Goal: Task Accomplishment & Management: Manage account settings

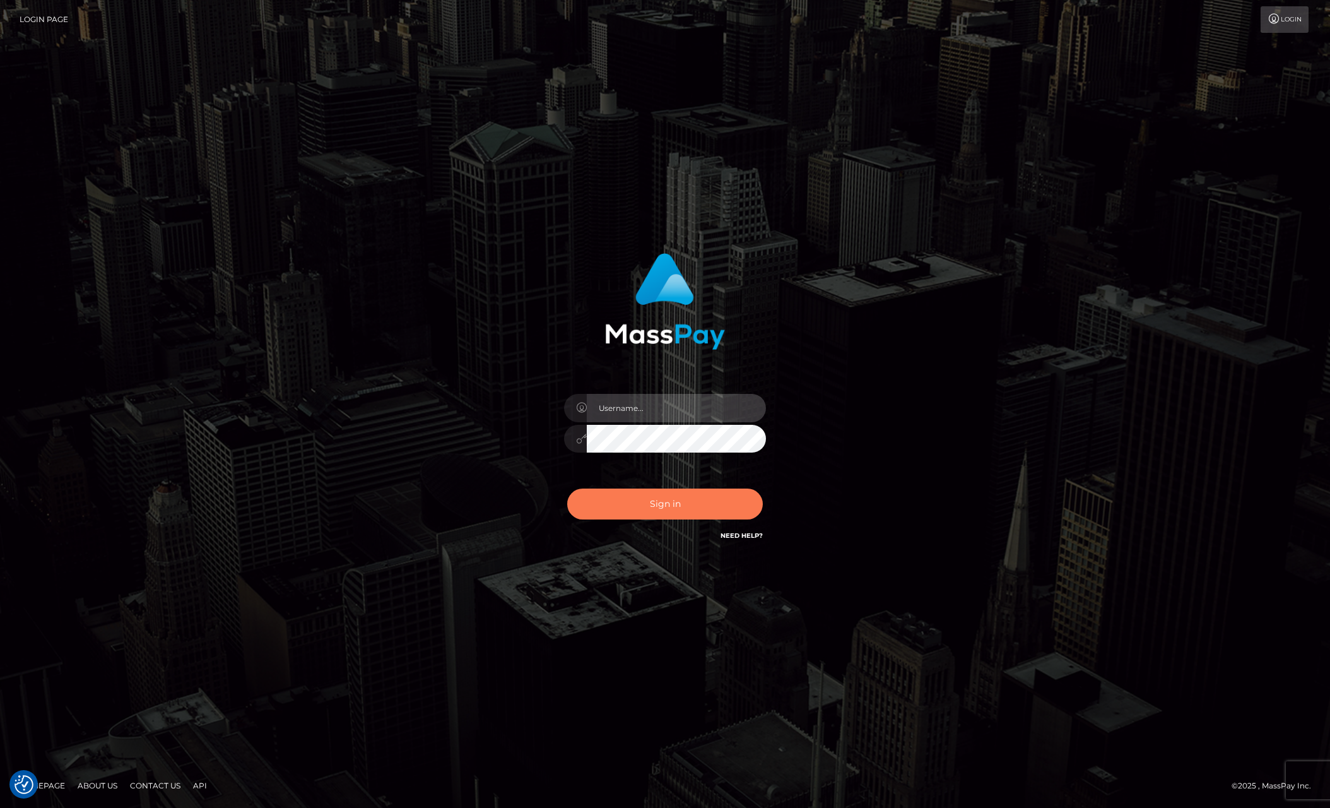
type input "tiana.whop"
click at [676, 502] on button "Sign in" at bounding box center [665, 503] width 196 height 31
type input "tiana.whop"
drag, startPoint x: 0, startPoint y: 0, endPoint x: 672, endPoint y: 500, distance: 837.4
click at [672, 500] on button "Sign in" at bounding box center [665, 503] width 196 height 31
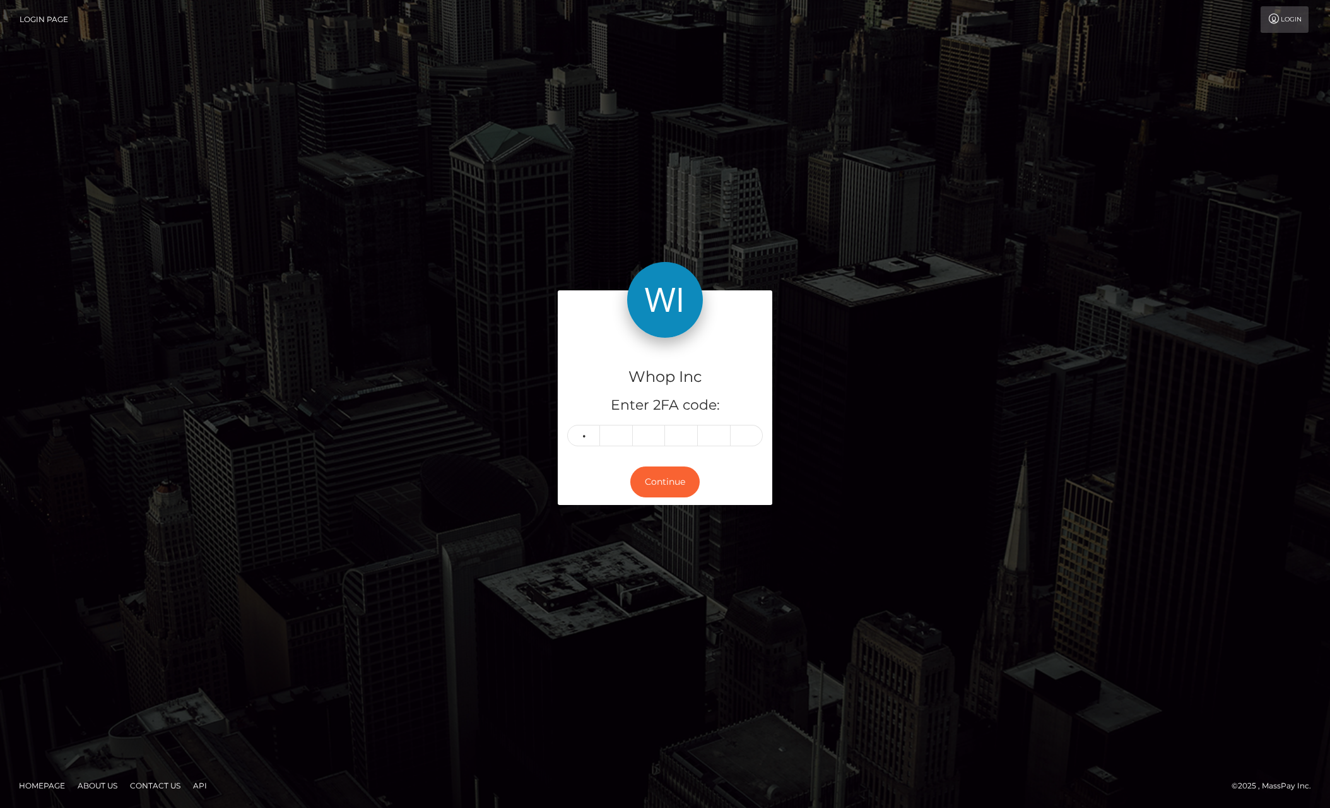
type input "4"
type input "5"
type input "4"
type input "9"
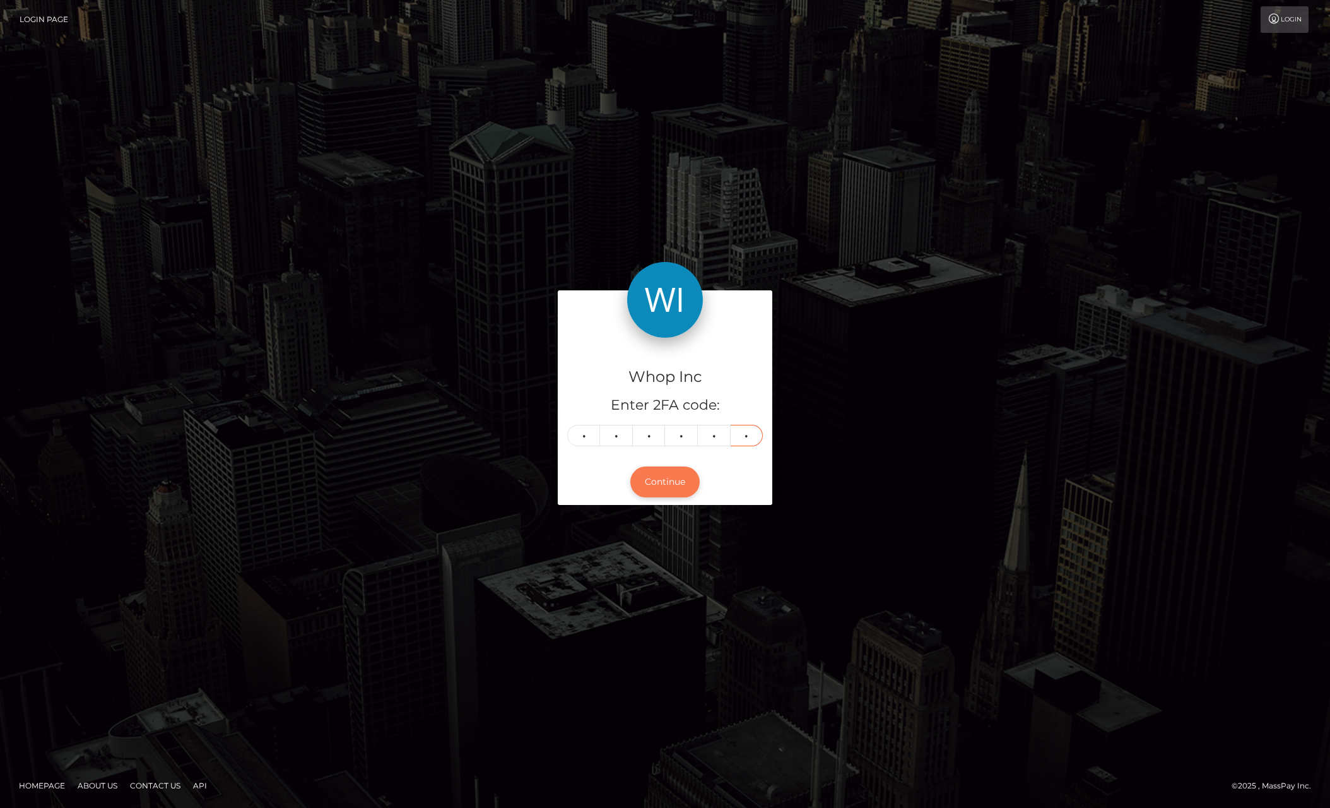
type input "0"
click at [666, 466] on button "Continue" at bounding box center [664, 481] width 69 height 31
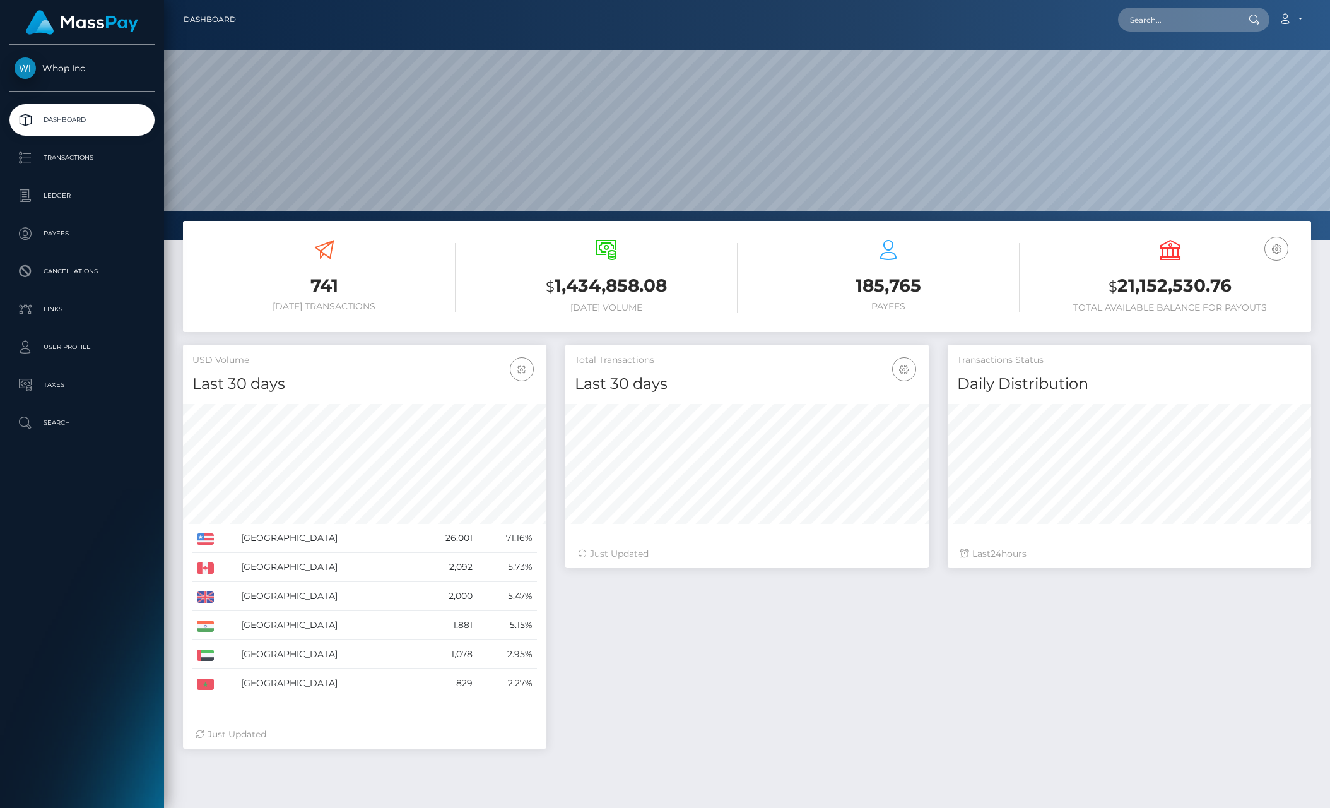
click at [1210, 20] on input "text" at bounding box center [1177, 20] width 119 height 24
type input "poact_eSvLf84dQd3r"
click at [1189, 61] on link "SwingTrading Lab LLC" at bounding box center [1175, 65] width 115 height 23
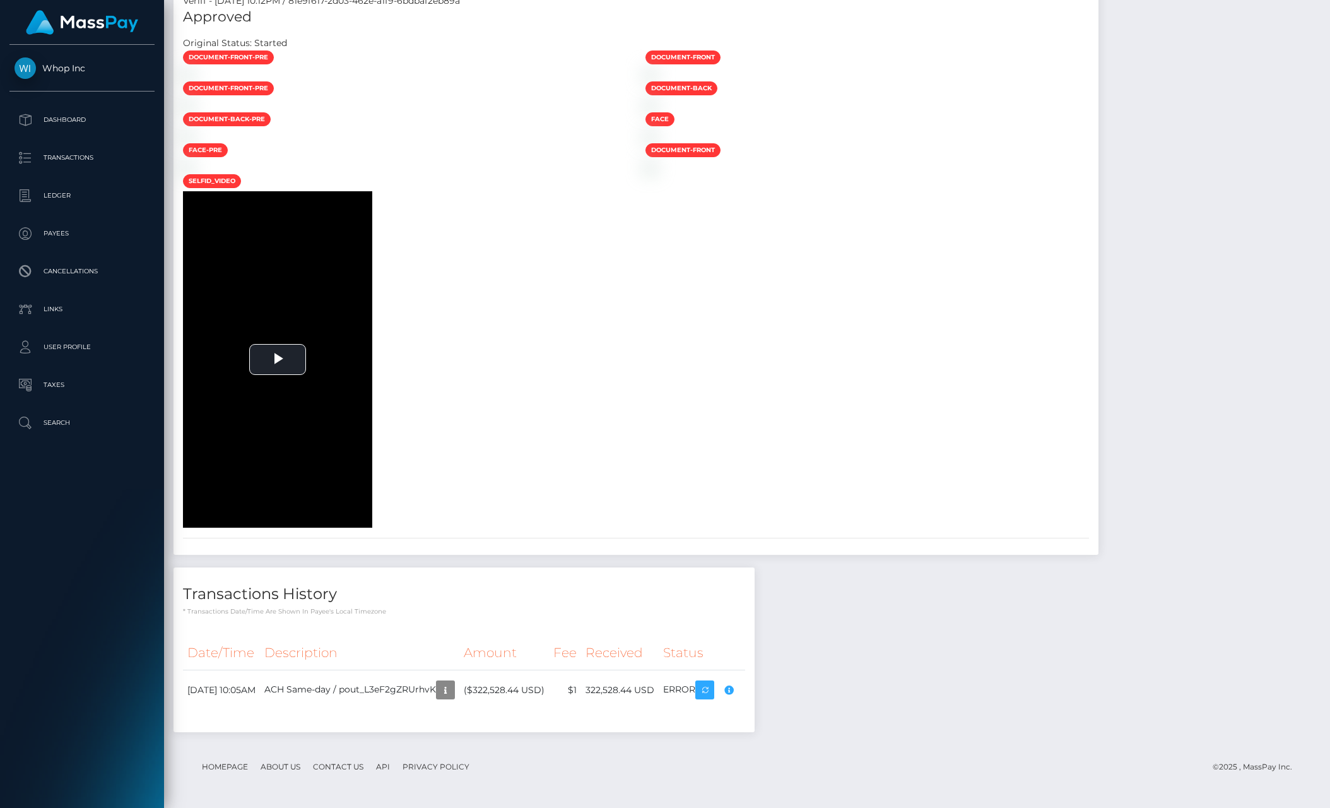
scroll to position [1903, 0]
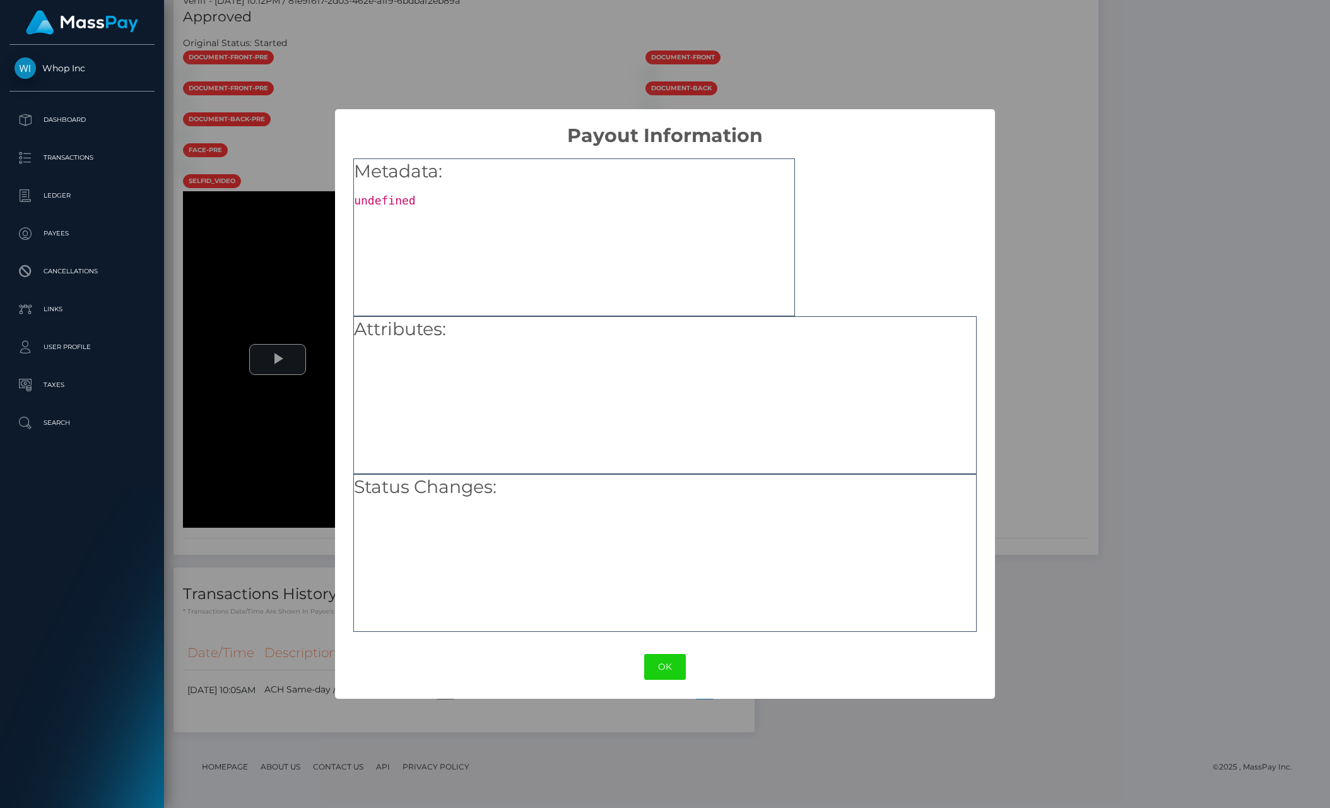
click at [203, 597] on div "× Payout Information Metadata: undefined Attributes: Status Changes: OK No Canc…" at bounding box center [665, 404] width 1330 height 808
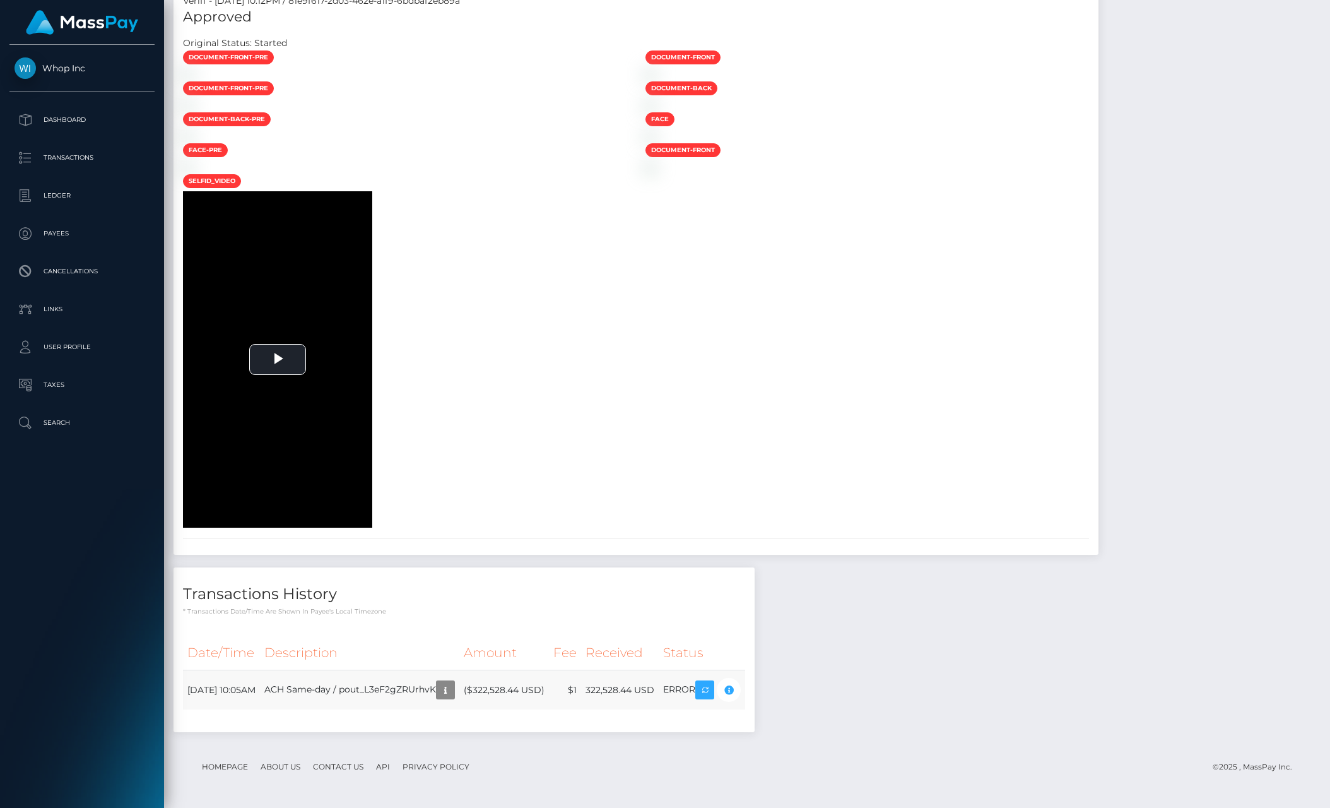
click at [722, 694] on td "ERROR" at bounding box center [702, 690] width 86 height 40
click at [727, 687] on td "ERROR" at bounding box center [702, 690] width 86 height 40
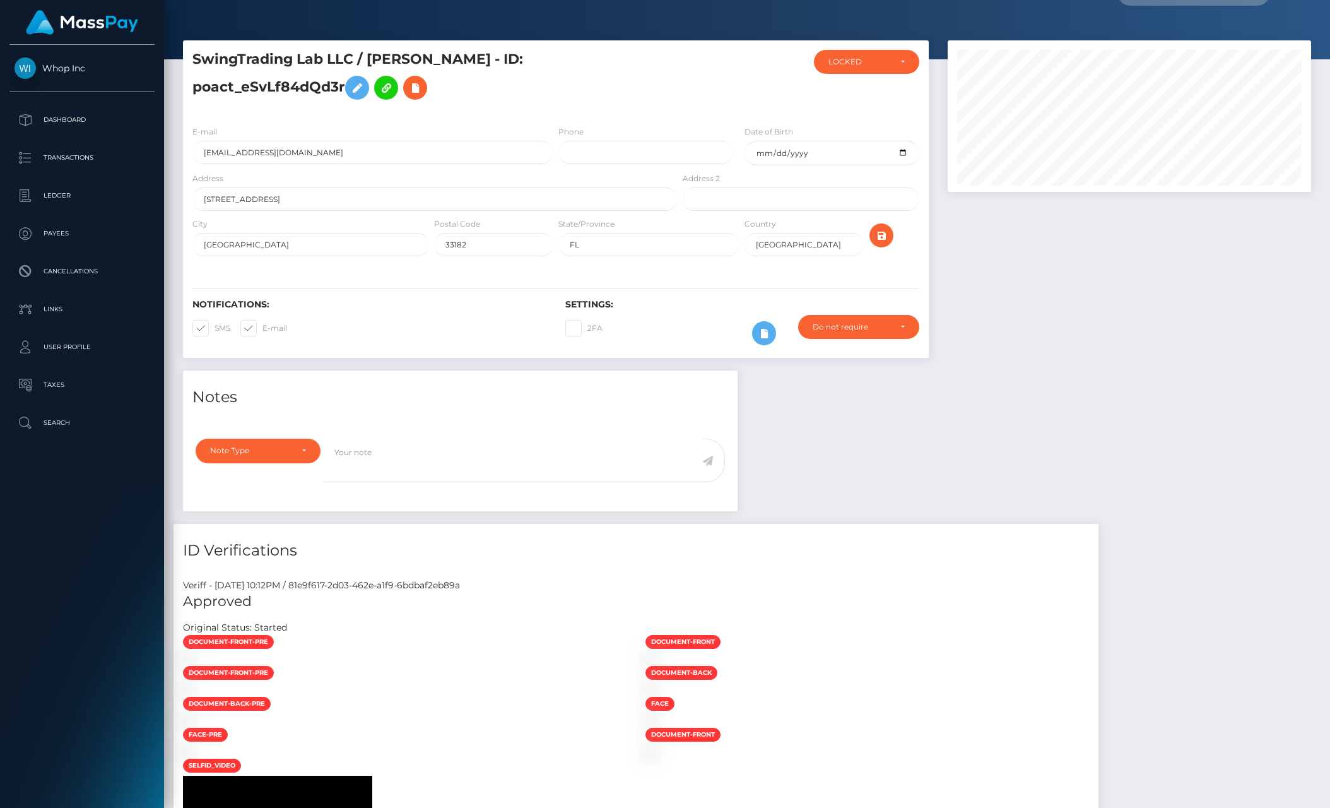
scroll to position [0, 0]
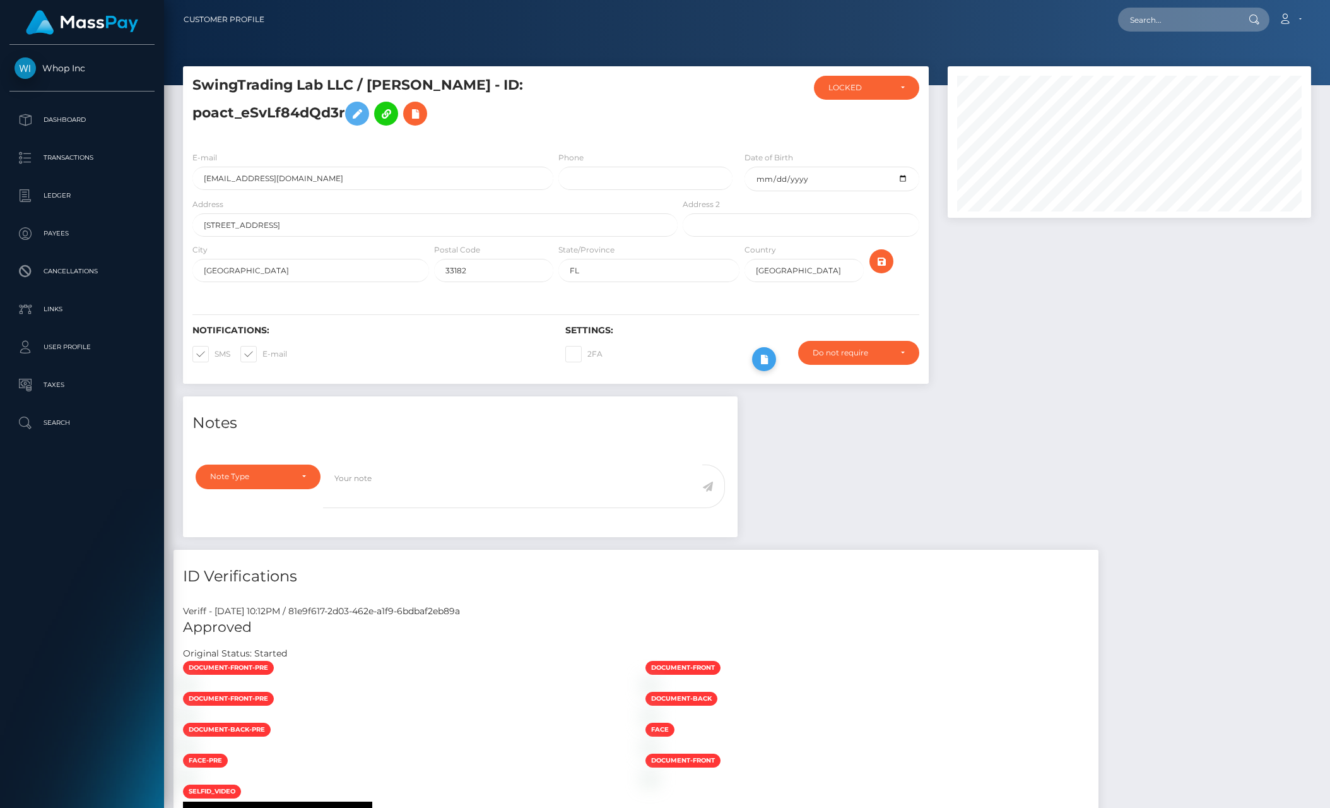
click at [760, 361] on icon at bounding box center [763, 359] width 15 height 16
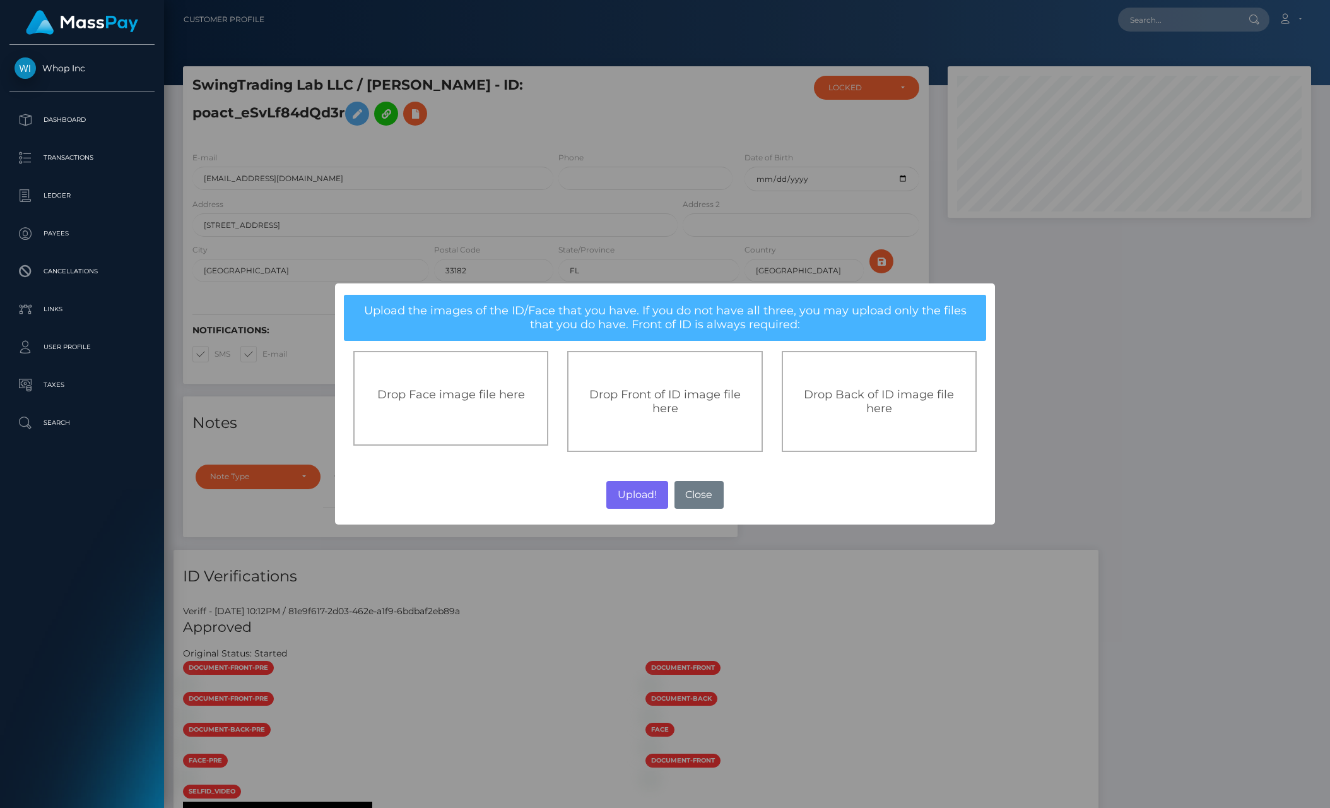
click at [1146, 461] on div "× Upload the images of the ID/Face that you have. If you do not have all three,…" at bounding box center [665, 404] width 1330 height 808
